Goal: Task Accomplishment & Management: Manage account settings

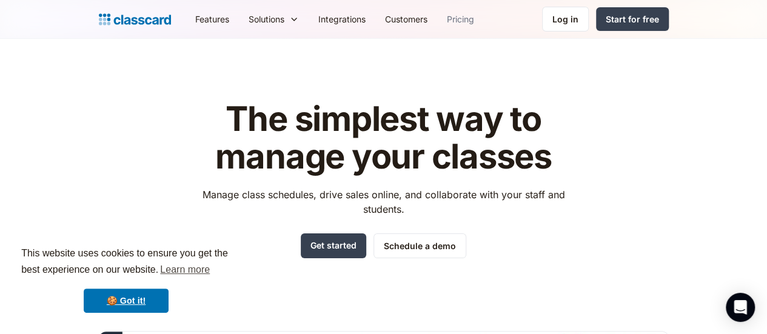
click at [437, 18] on link "Pricing" at bounding box center [460, 18] width 47 height 27
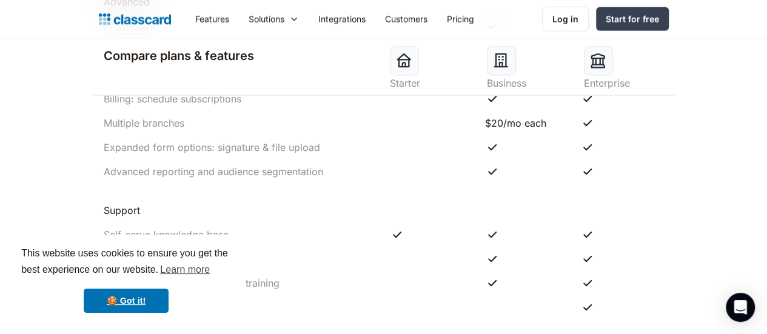
scroll to position [1346, 0]
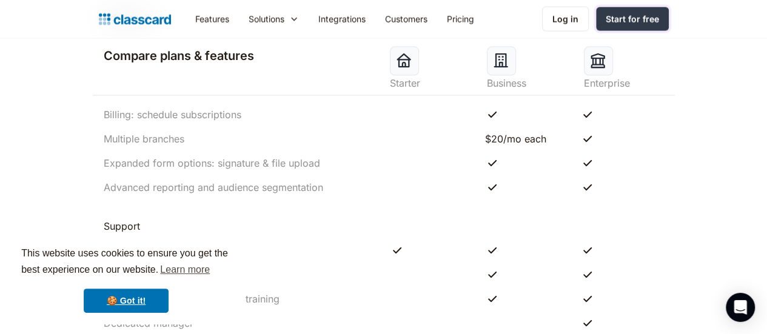
click at [659, 21] on div "Start for free" at bounding box center [631, 19] width 53 height 13
click at [578, 15] on div "Log in" at bounding box center [565, 19] width 26 height 13
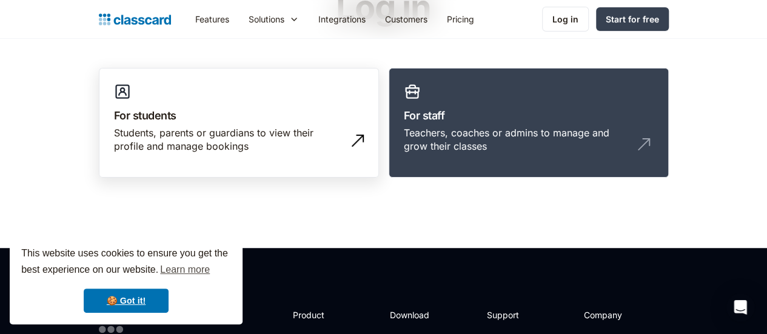
scroll to position [121, 0]
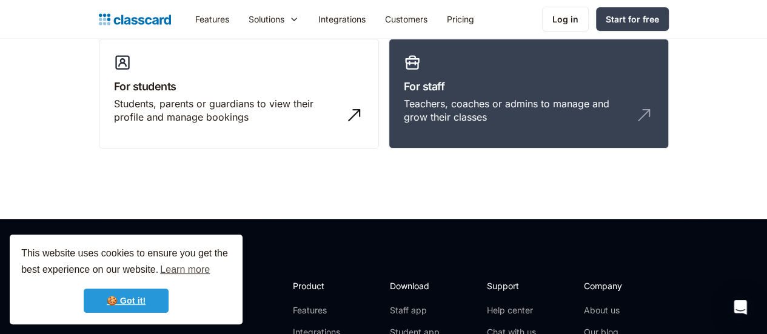
click at [142, 306] on link "🍪 Got it!" at bounding box center [126, 300] width 85 height 24
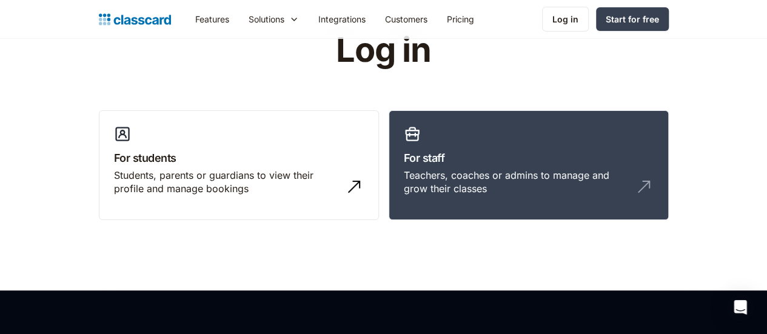
scroll to position [0, 0]
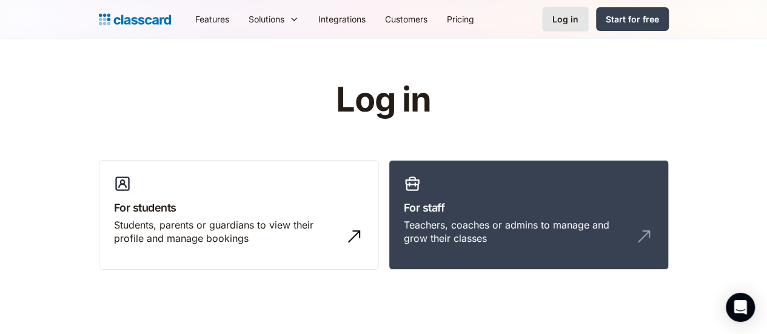
click at [578, 16] on div "Log in" at bounding box center [565, 19] width 26 height 13
click at [589, 17] on link "Log in" at bounding box center [565, 19] width 47 height 25
click at [477, 214] on h3 "For staff" at bounding box center [529, 207] width 250 height 16
